Goal: Task Accomplishment & Management: Complete application form

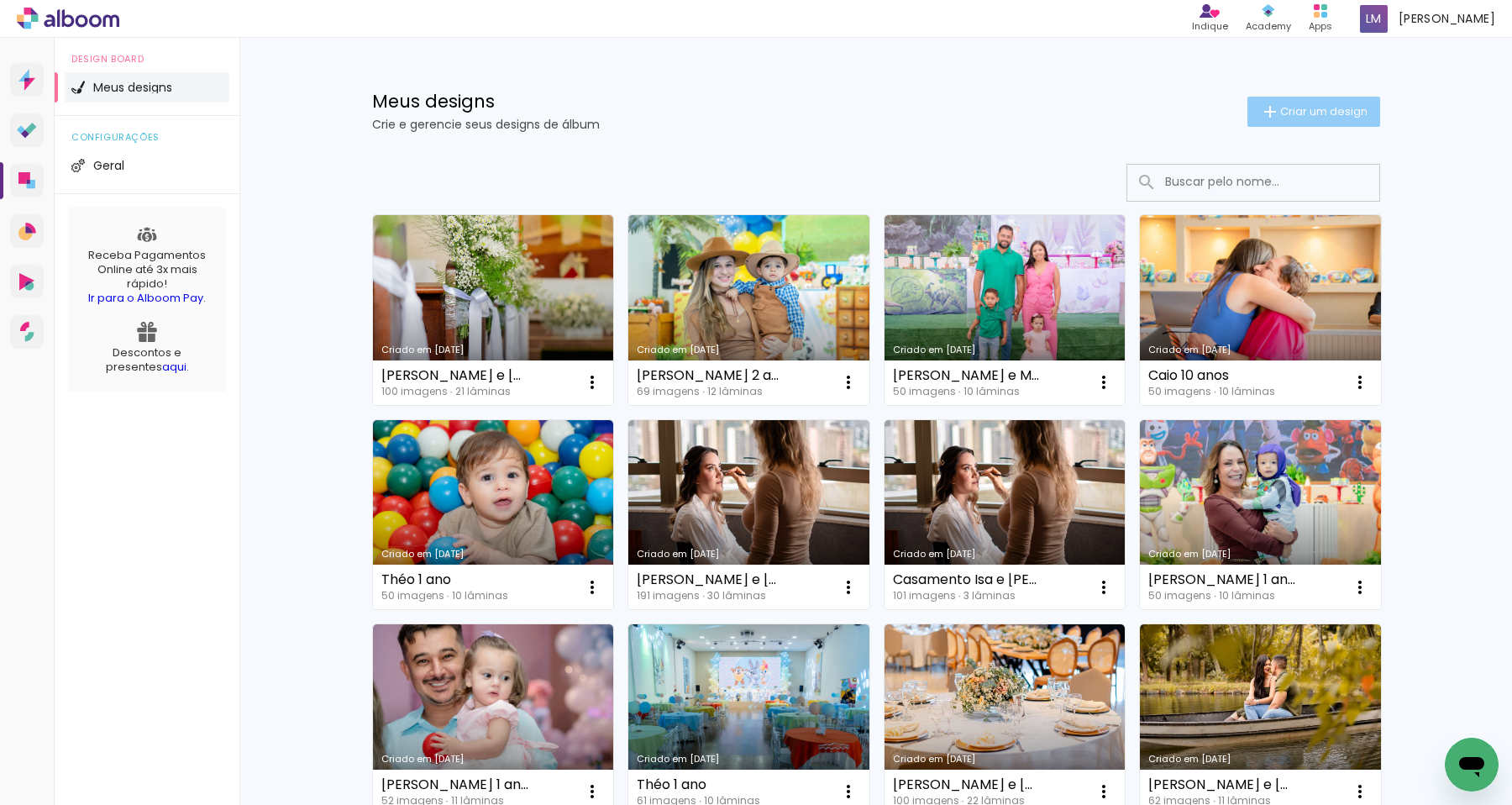
click at [1310, 123] on paper-button "Criar um design" at bounding box center [1314, 111] width 132 height 30
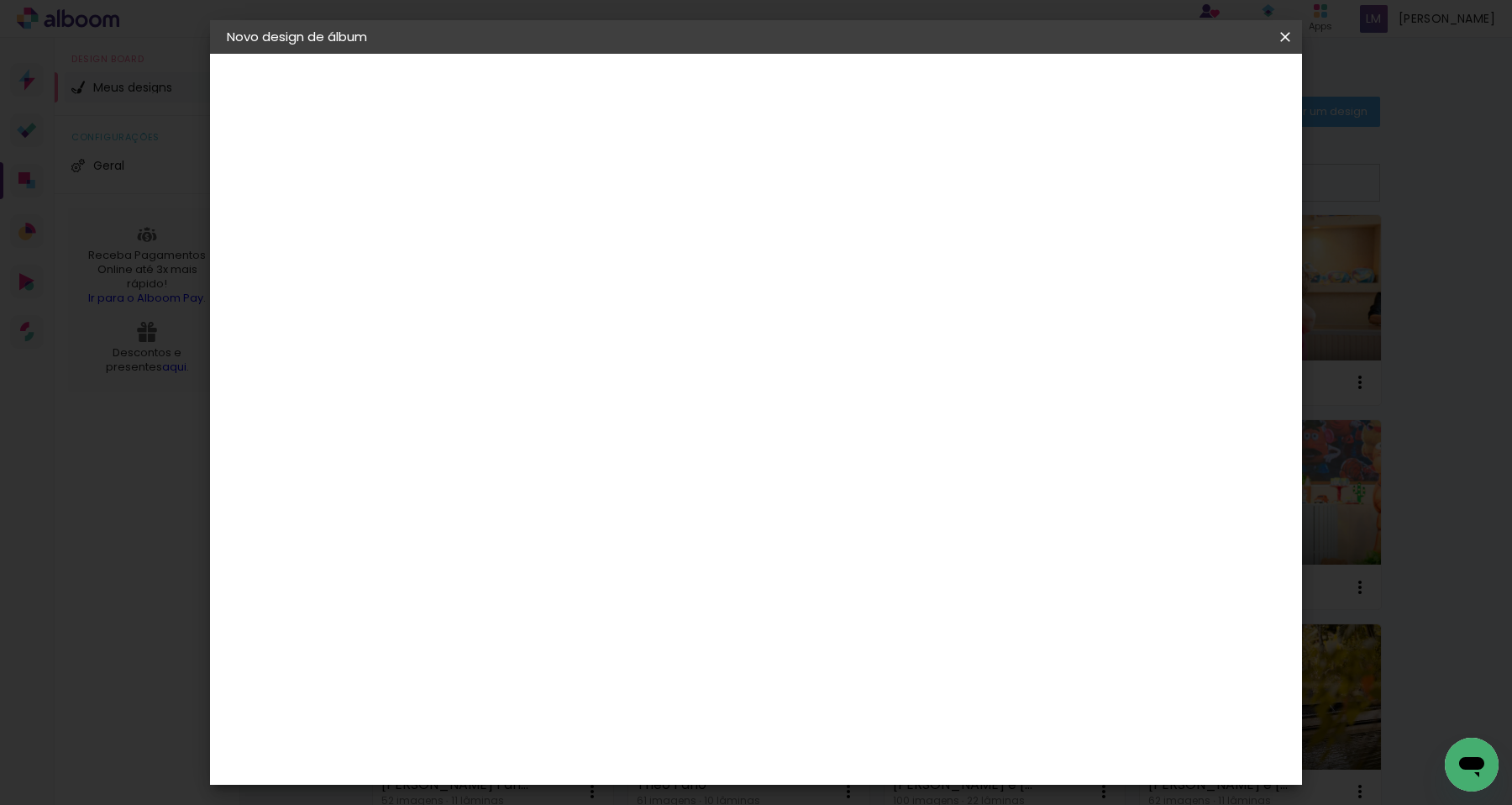
click at [501, 213] on input at bounding box center [501, 226] width 0 height 27
type input "[PERSON_NAME] e [PERSON_NAME]"
type paper-input "[PERSON_NAME] e [PERSON_NAME]"
click at [0, 0] on slot "Avançar" at bounding box center [0, 0] width 0 height 0
click at [625, 301] on paper-input-container at bounding box center [544, 320] width 182 height 38
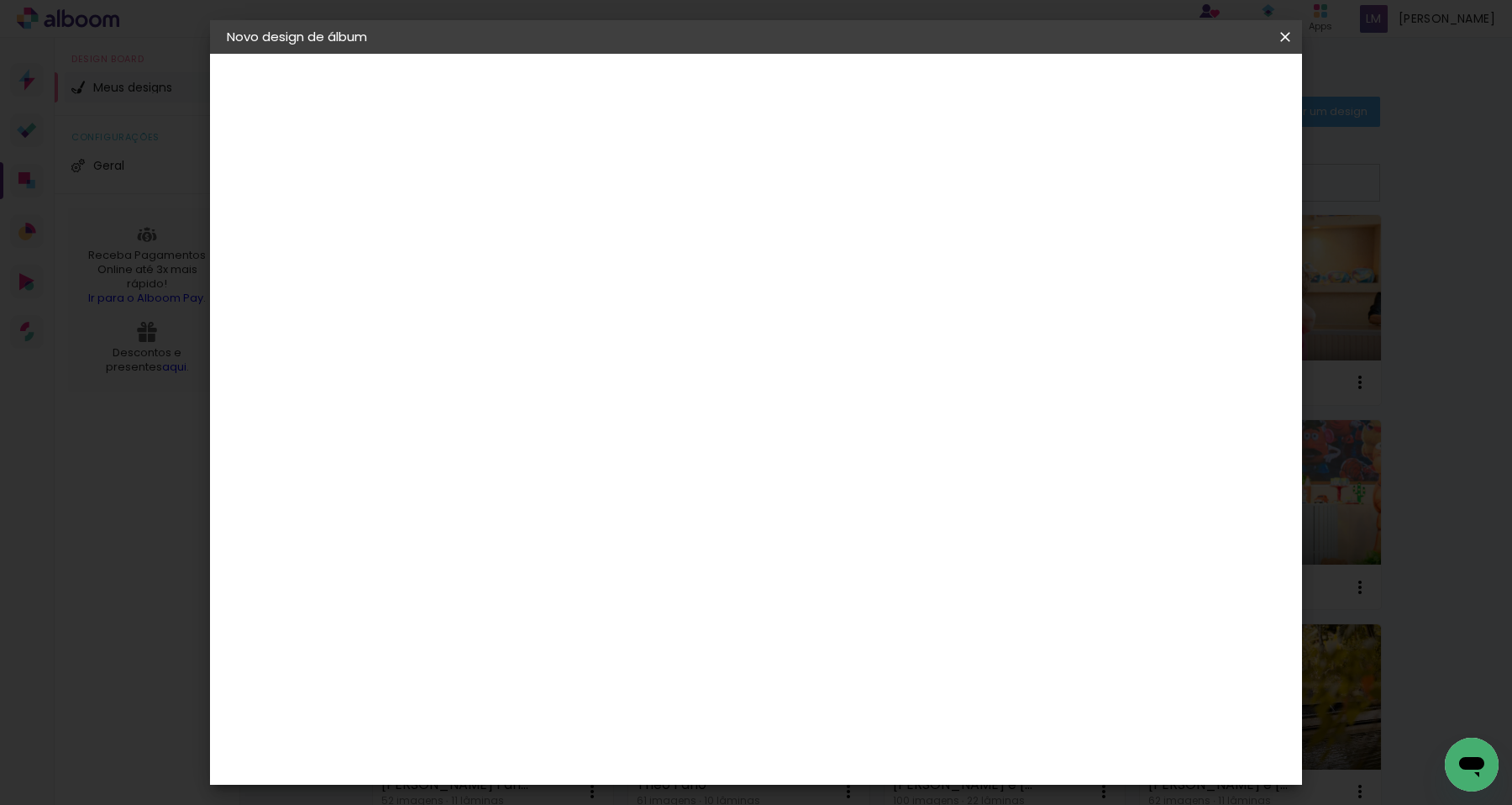
type input "profo"
type paper-input "profo"
click at [536, 382] on div "ProFox" at bounding box center [513, 380] width 45 height 14
click at [0, 0] on slot "Avançar" at bounding box center [0, 0] width 0 height 0
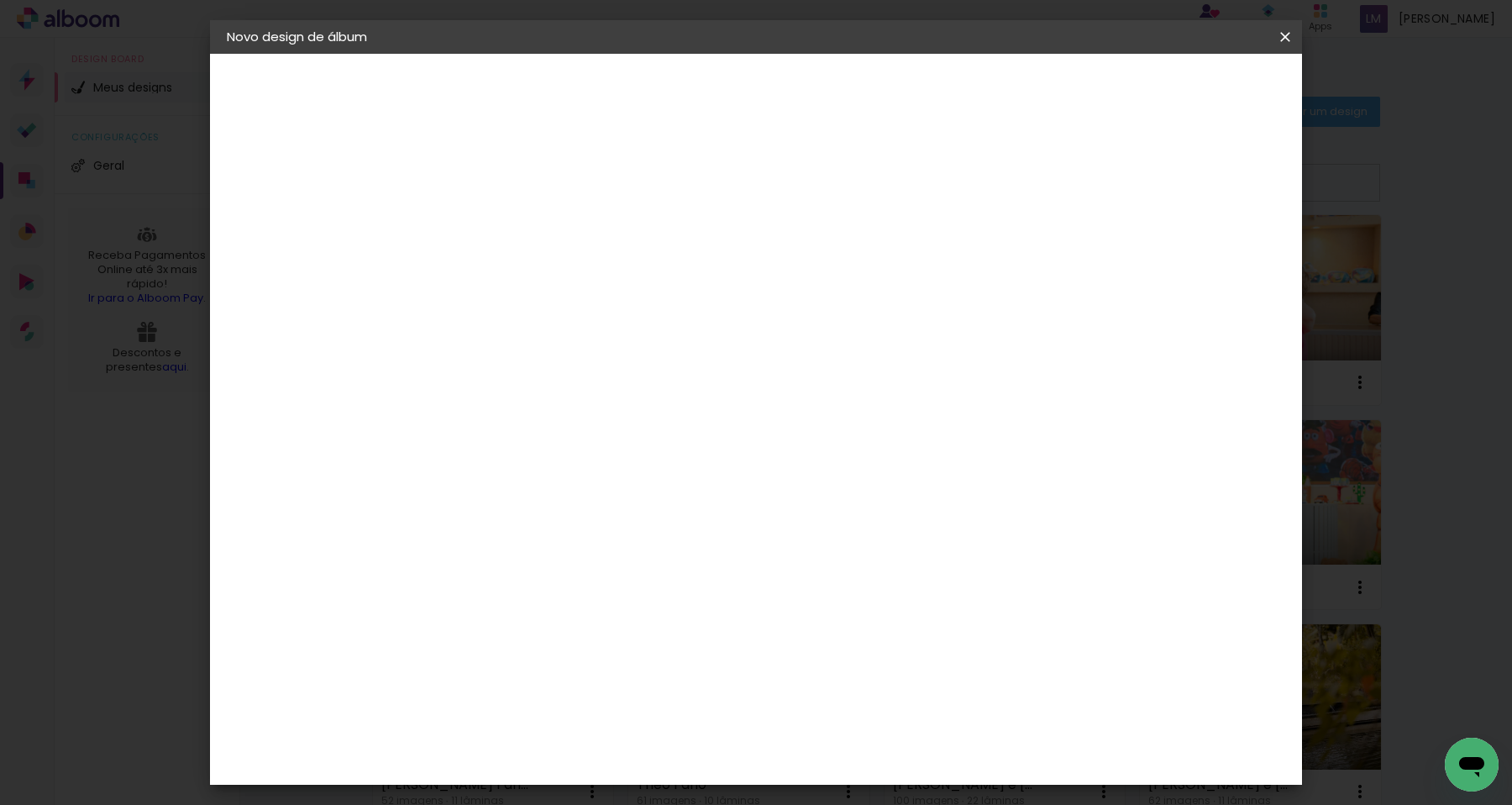
click at [615, 512] on span "30 × 30" at bounding box center [576, 529] width 78 height 34
click at [0, 0] on slot "Avançar" at bounding box center [0, 0] width 0 height 0
click at [1180, 89] on span "Iniciar design" at bounding box center [1142, 89] width 77 height 12
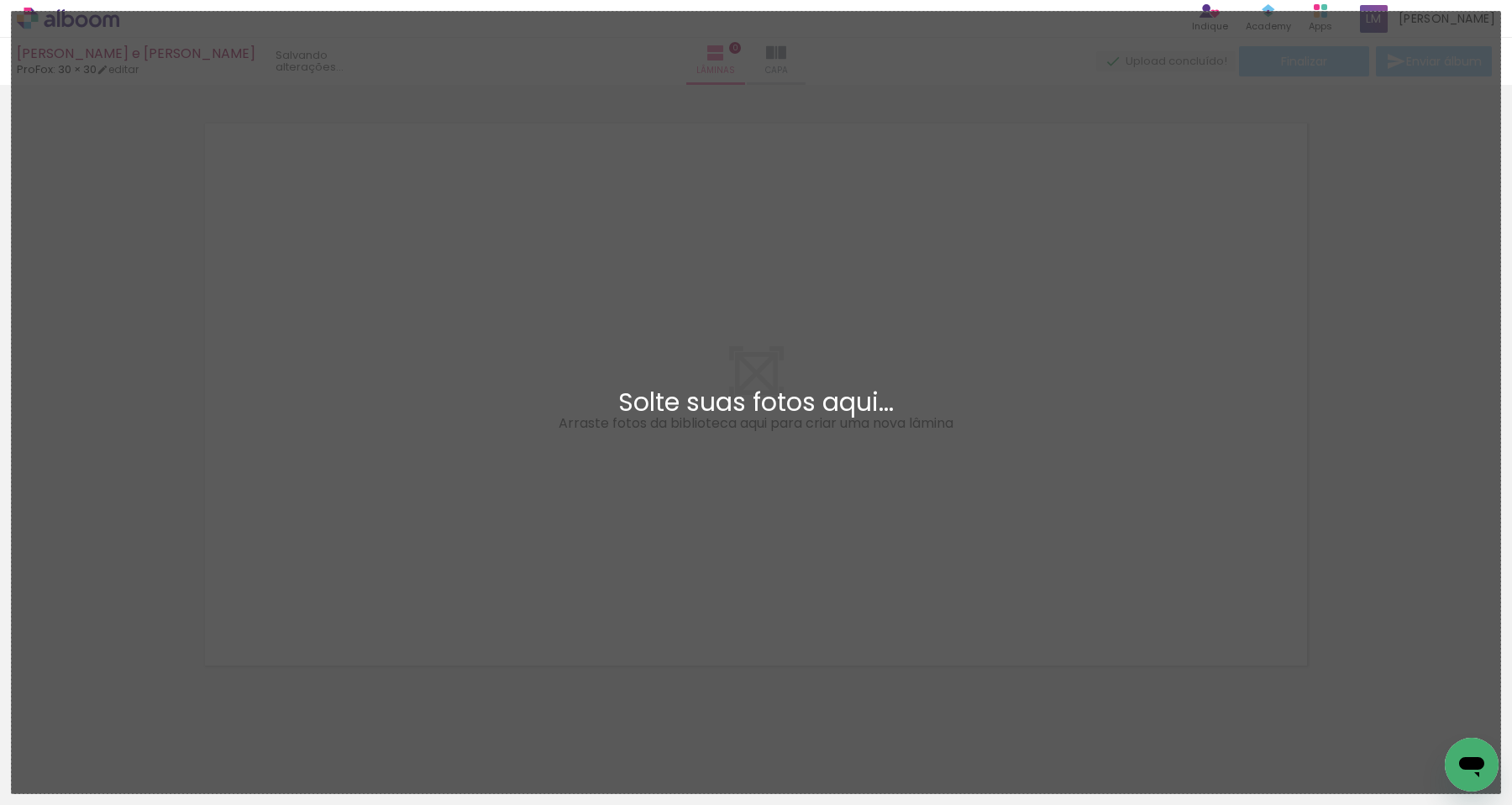
scroll to position [21, 0]
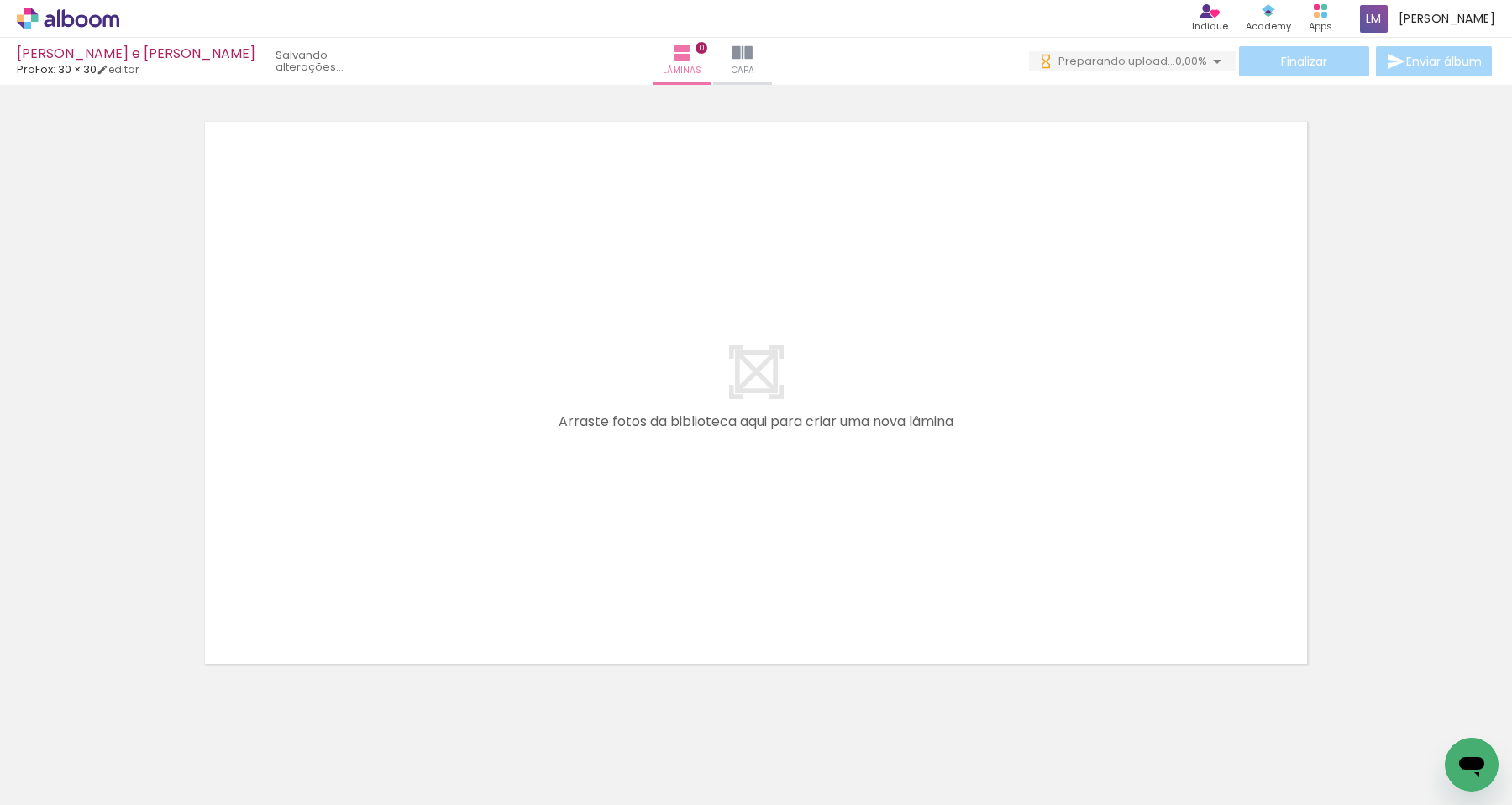
click at [64, 241] on div at bounding box center [756, 371] width 1512 height 604
